Goal: Information Seeking & Learning: Check status

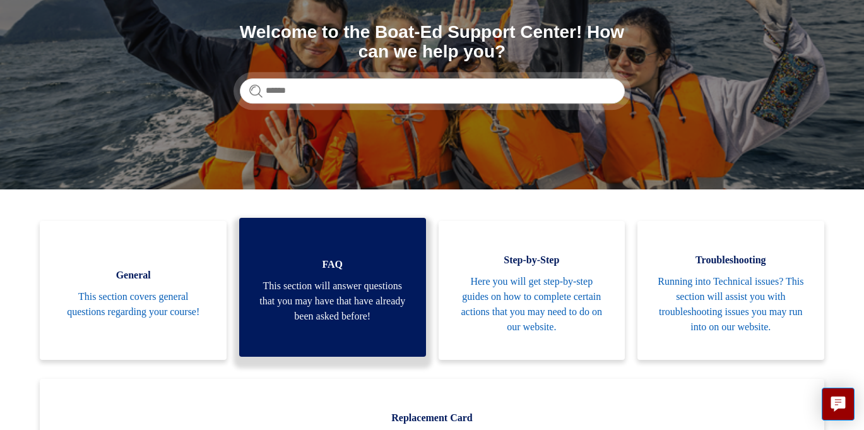
scroll to position [165, 0]
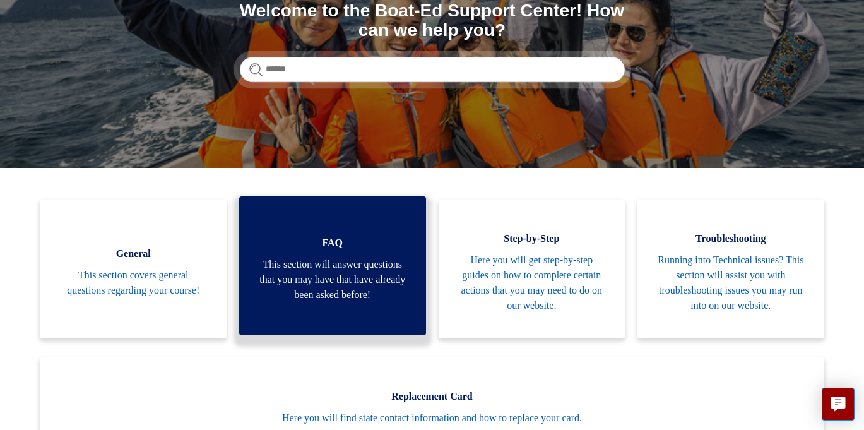
click at [313, 300] on span "This section will answer questions that you may have that have already been ask…" at bounding box center [332, 279] width 149 height 45
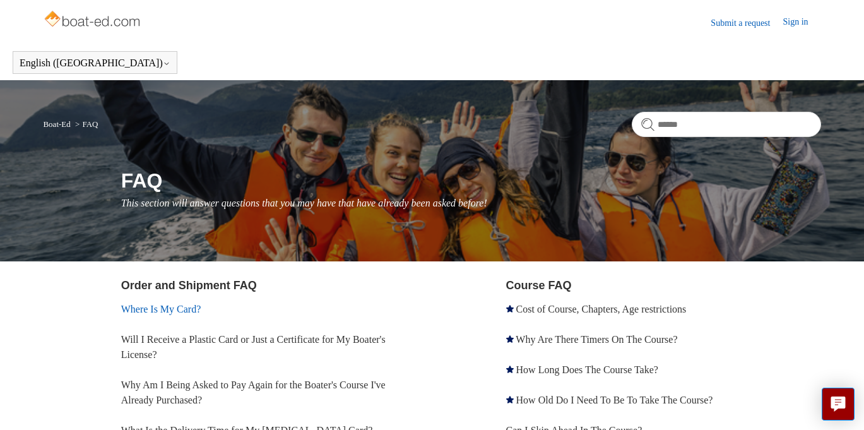
click at [200, 310] on link "Where Is My Card?" at bounding box center [161, 309] width 80 height 11
